Goal: Information Seeking & Learning: Learn about a topic

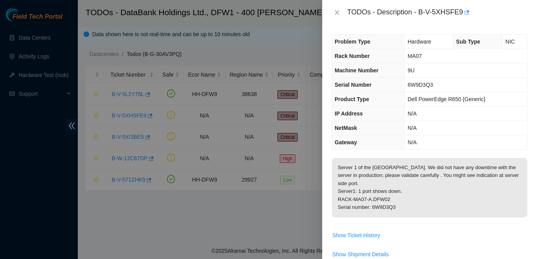
scroll to position [19, 0]
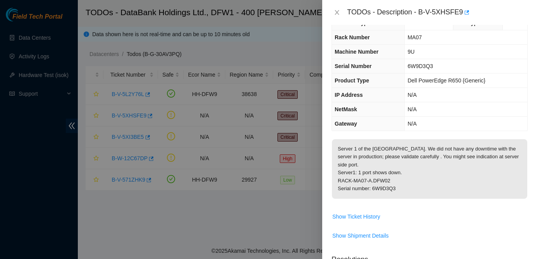
click at [456, 34] on td "MA07" at bounding box center [465, 37] width 122 height 14
click at [339, 11] on icon "close" at bounding box center [337, 12] width 6 height 6
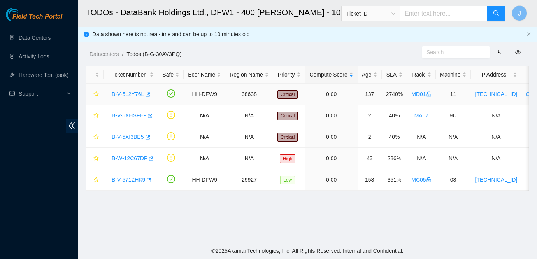
scroll to position [23, 0]
click at [131, 133] on div "B-V-5XI3BE5" at bounding box center [131, 137] width 46 height 12
click at [128, 138] on link "B-V-5XI3BE5" at bounding box center [128, 137] width 32 height 6
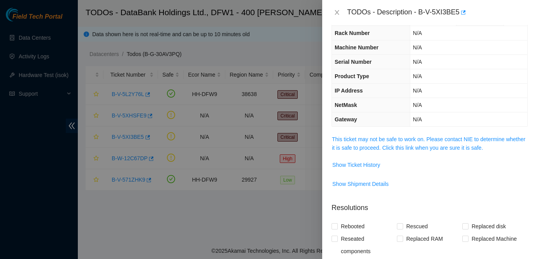
scroll to position [19, 0]
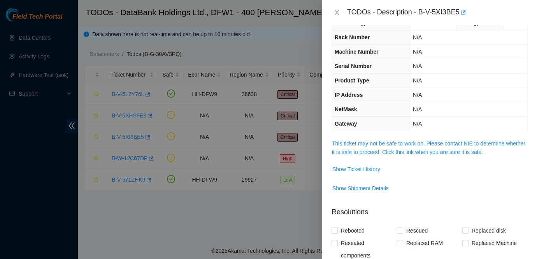
click at [455, 180] on td "Show Ticket History" at bounding box center [429, 172] width 196 height 19
click at [409, 150] on link "This ticket may not be safe to work on. Please contact NIE to determine whether…" at bounding box center [428, 147] width 193 height 15
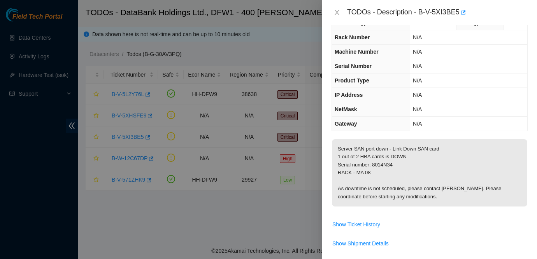
scroll to position [30, 0]
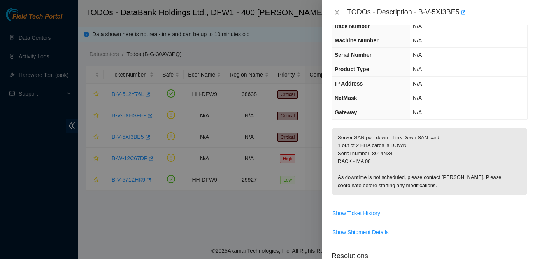
click at [491, 83] on td "N/A" at bounding box center [468, 84] width 117 height 14
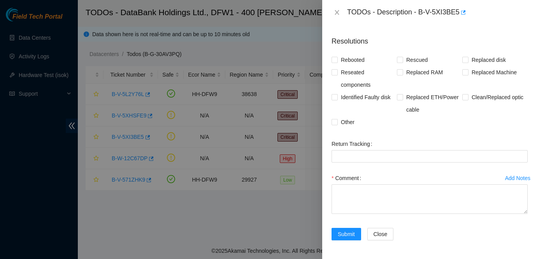
scroll to position [0, 0]
